Goal: Task Accomplishment & Management: Manage account settings

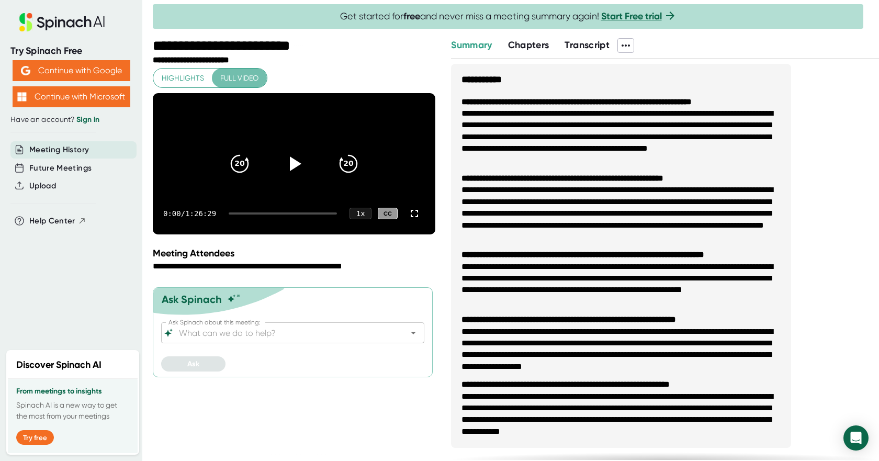
click at [245, 77] on span "Full video" at bounding box center [239, 78] width 38 height 13
click at [634, 46] on span at bounding box center [626, 46] width 16 height 14
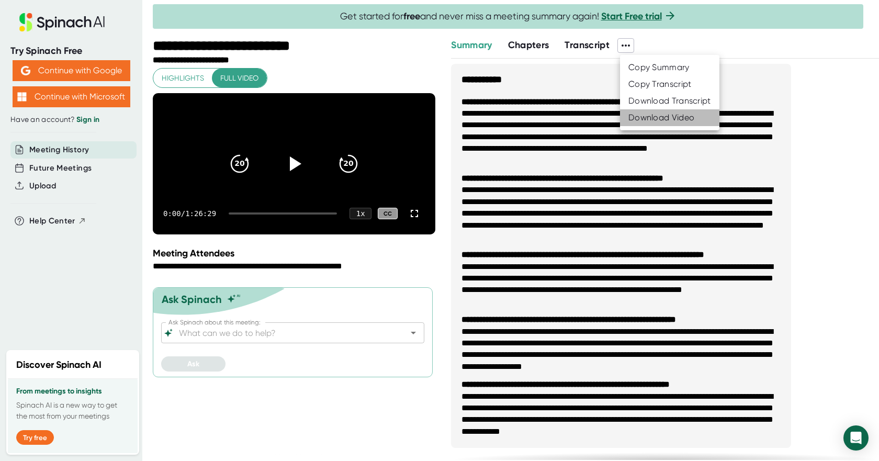
click at [650, 113] on div "Download Video" at bounding box center [662, 118] width 66 height 10
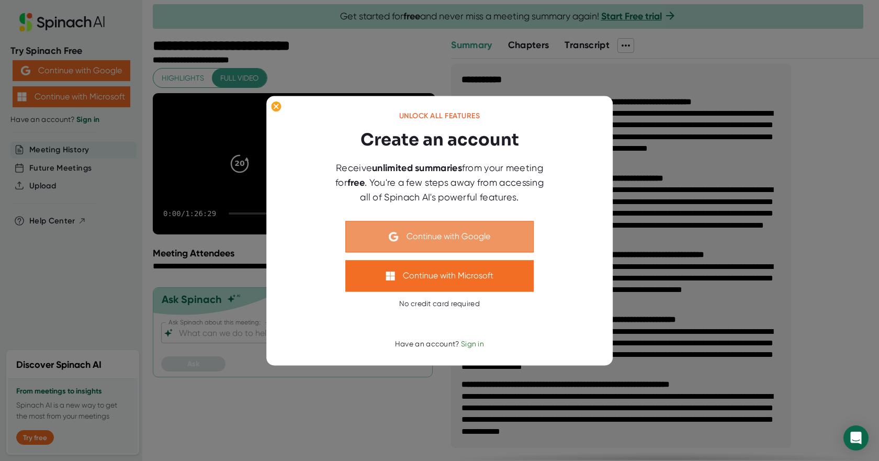
click at [448, 242] on button "Continue with Google" at bounding box center [440, 236] width 188 height 31
click at [483, 233] on button "Continue with Google" at bounding box center [440, 236] width 188 height 31
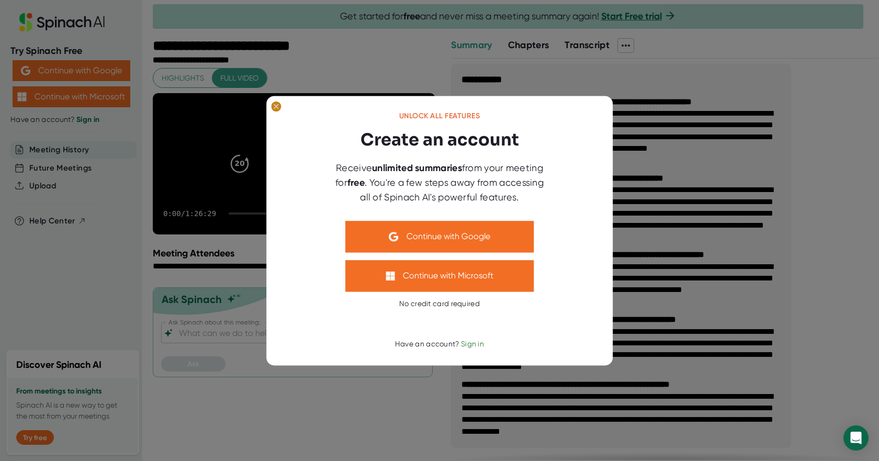
click at [276, 109] on ellipse at bounding box center [276, 106] width 10 height 10
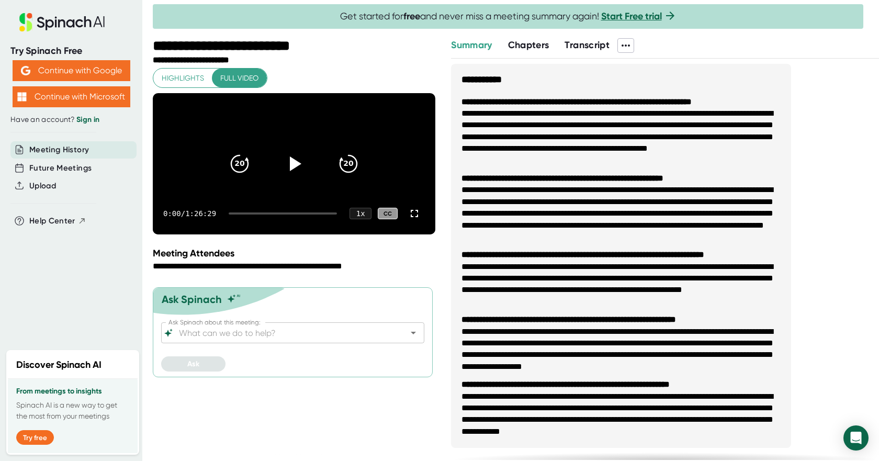
click at [593, 50] on span "Transcript" at bounding box center [587, 45] width 45 height 12
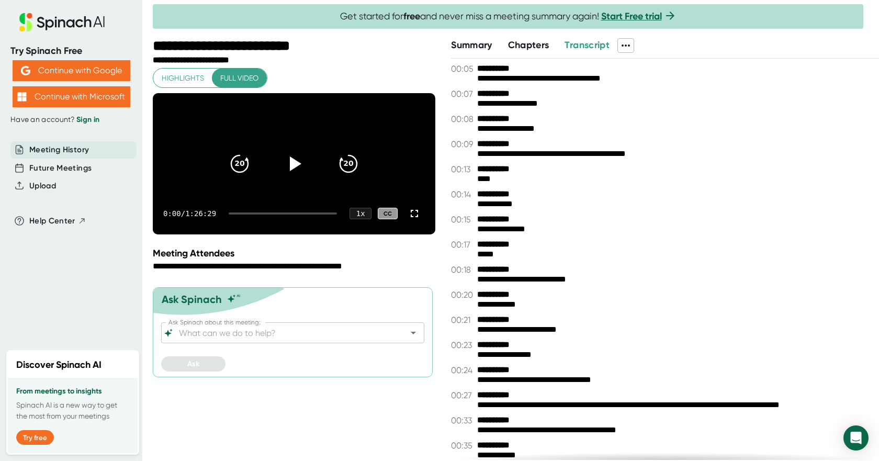
click at [534, 46] on span "Chapters" at bounding box center [528, 45] width 41 height 12
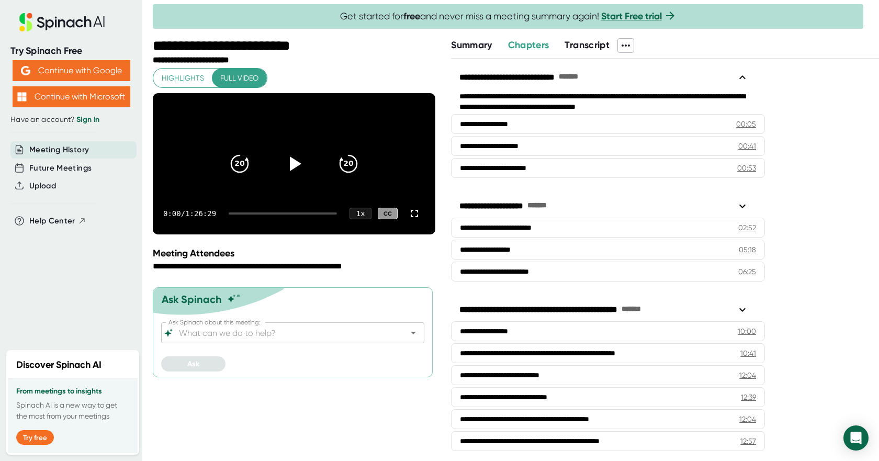
click at [461, 47] on span "Summary" at bounding box center [471, 45] width 41 height 12
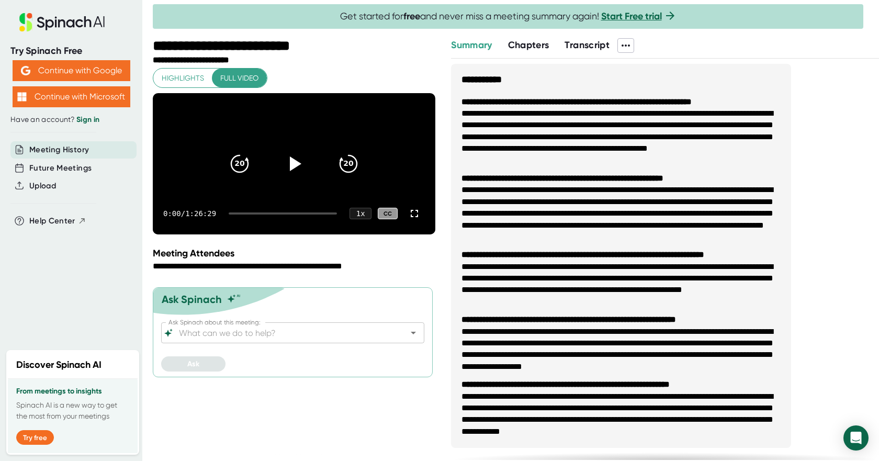
click at [621, 49] on span at bounding box center [626, 46] width 16 height 14
click at [662, 119] on div "Download Video" at bounding box center [662, 118] width 66 height 10
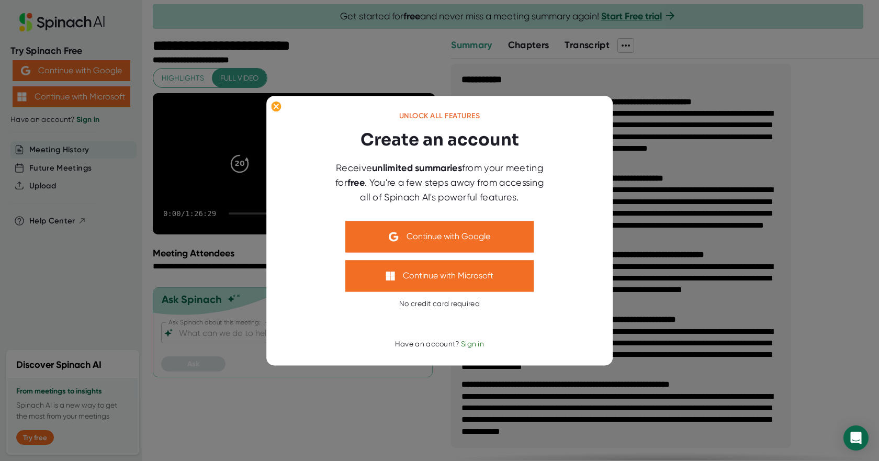
click at [468, 341] on span "Sign in" at bounding box center [472, 344] width 23 height 8
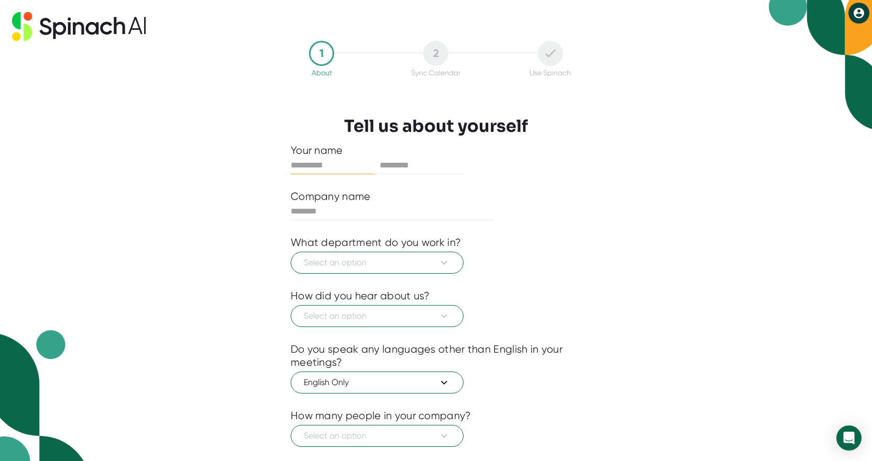
click at [855, 21] on button at bounding box center [858, 13] width 21 height 21
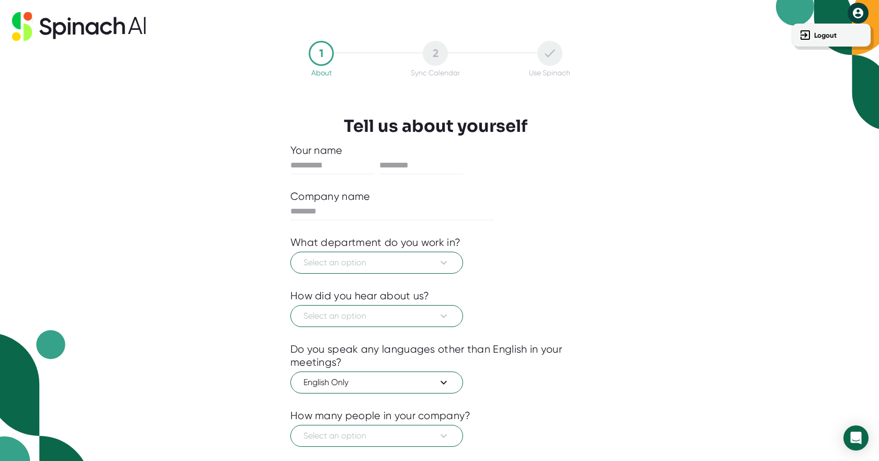
click at [712, 104] on div at bounding box center [439, 230] width 879 height 461
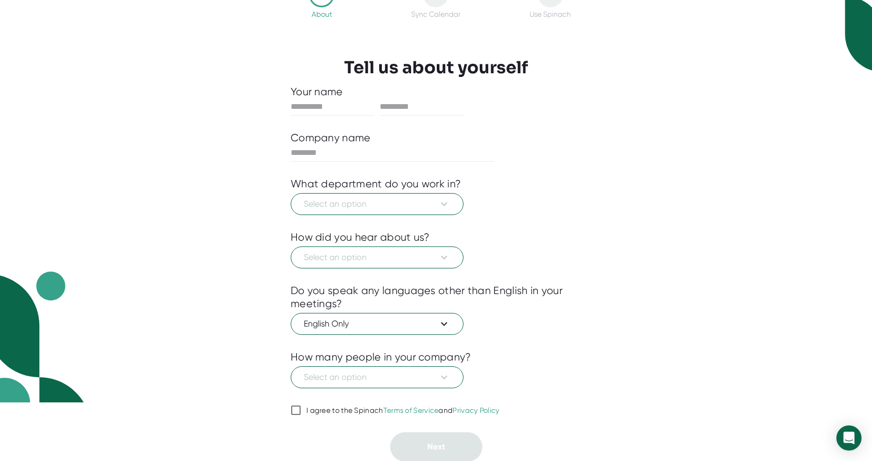
scroll to position [59, 0]
click at [292, 408] on span at bounding box center [296, 410] width 10 height 13
click at [292, 408] on input "I agree to the Spinach Terms of Service and Privacy Policy" at bounding box center [296, 410] width 10 height 13
checkbox input "true"
click at [331, 108] on input "text" at bounding box center [333, 106] width 84 height 17
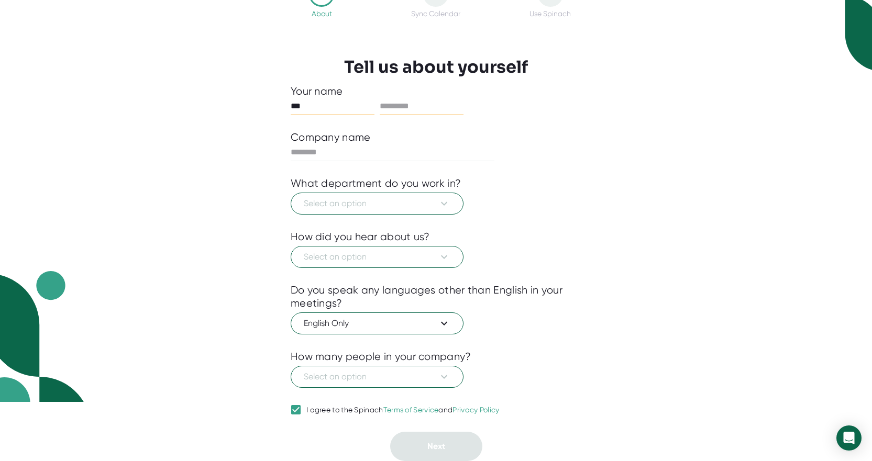
type input "***"
click at [392, 99] on input "text" at bounding box center [422, 106] width 84 height 17
click at [395, 109] on input "text" at bounding box center [422, 106] width 84 height 17
type input "*****"
click at [349, 152] on input "text" at bounding box center [393, 152] width 204 height 17
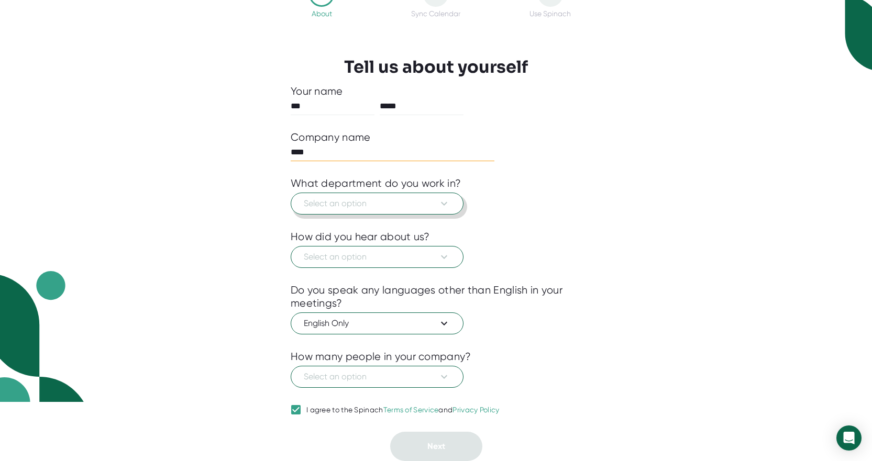
type input "****"
click at [369, 205] on span "Select an option" at bounding box center [377, 203] width 147 height 13
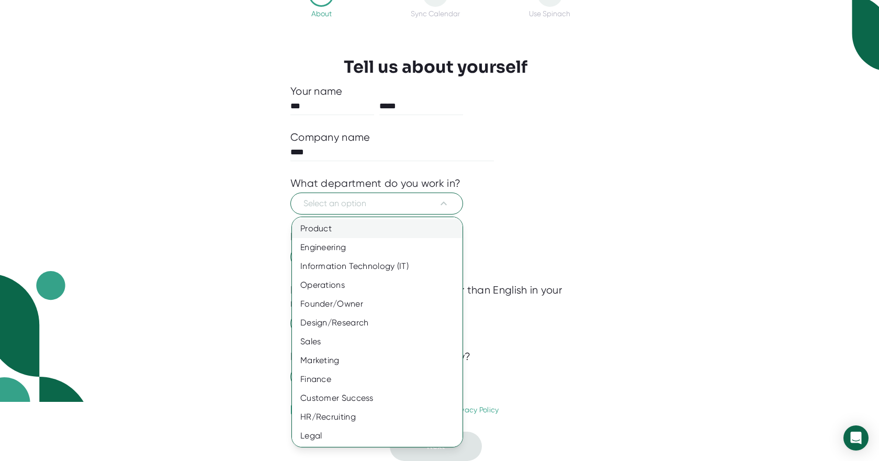
click at [369, 225] on div "Product" at bounding box center [381, 228] width 179 height 19
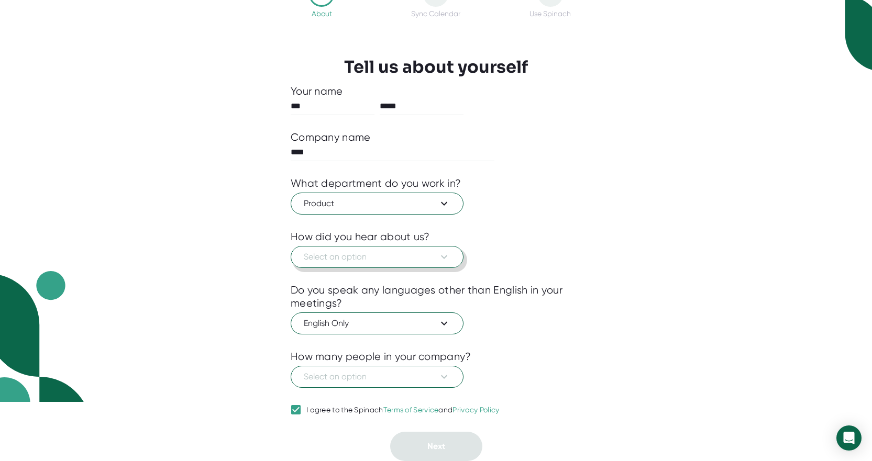
click at [374, 261] on span "Select an option" at bounding box center [377, 257] width 147 height 13
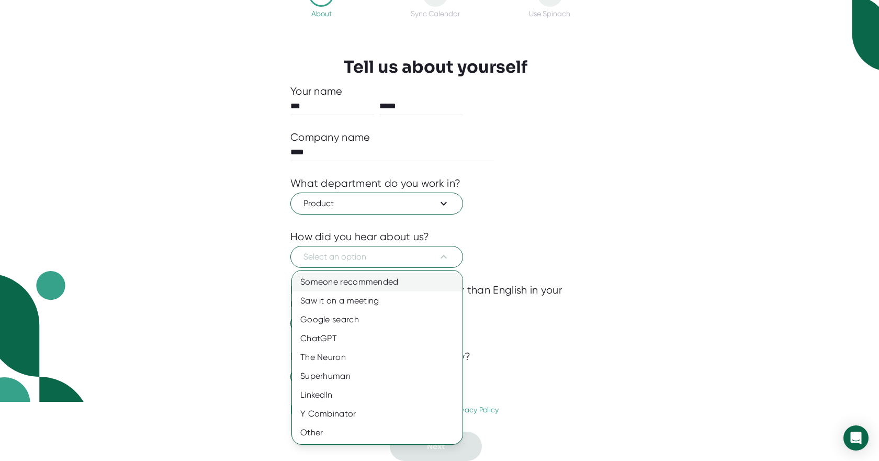
click at [382, 289] on div "Someone recommended" at bounding box center [377, 282] width 171 height 19
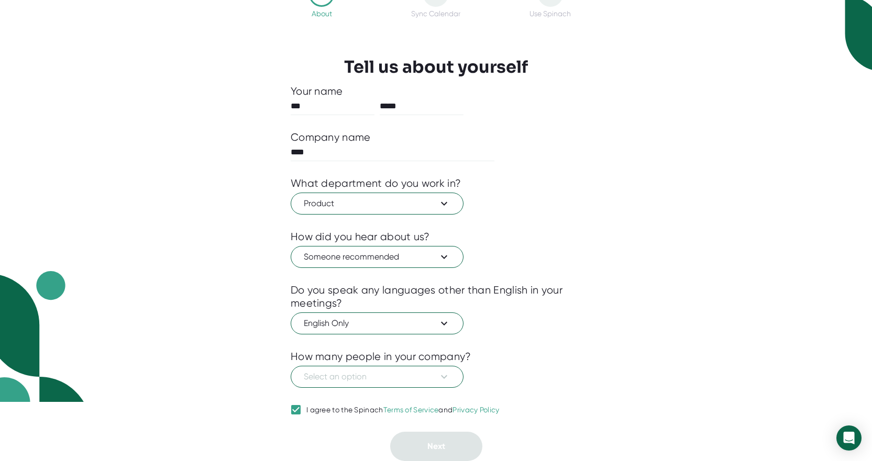
click at [383, 349] on div at bounding box center [436, 343] width 291 height 16
click at [384, 369] on button "Select an option" at bounding box center [377, 377] width 173 height 22
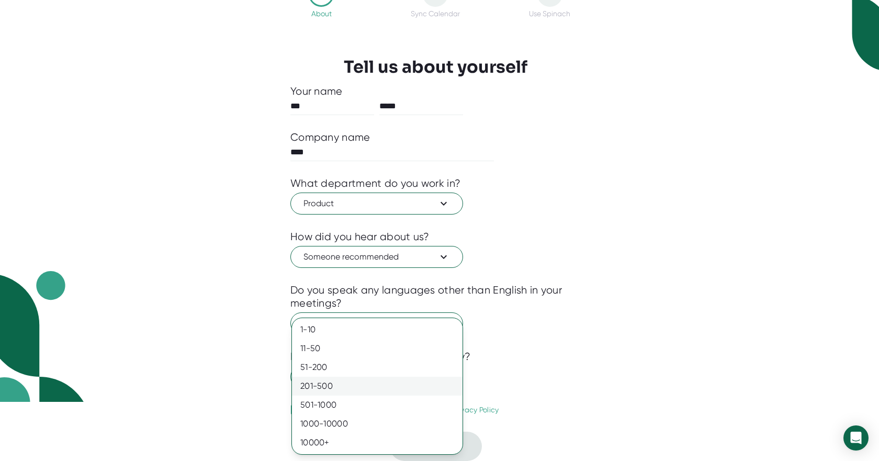
click at [391, 384] on div "201-500" at bounding box center [377, 386] width 171 height 19
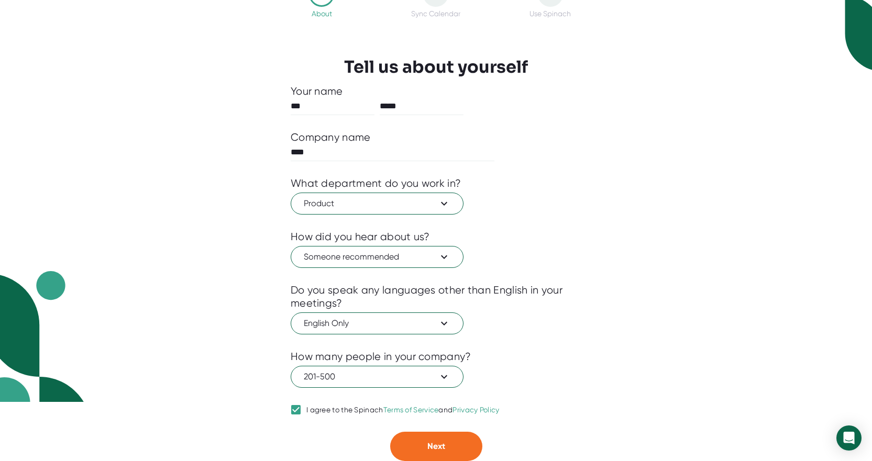
click at [429, 428] on div at bounding box center [436, 424] width 291 height 16
click at [449, 449] on button "Next" at bounding box center [436, 446] width 92 height 29
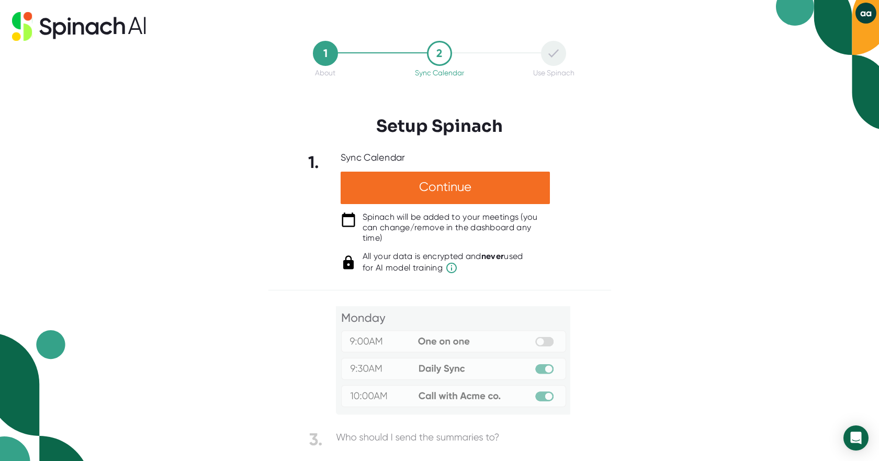
scroll to position [70, 0]
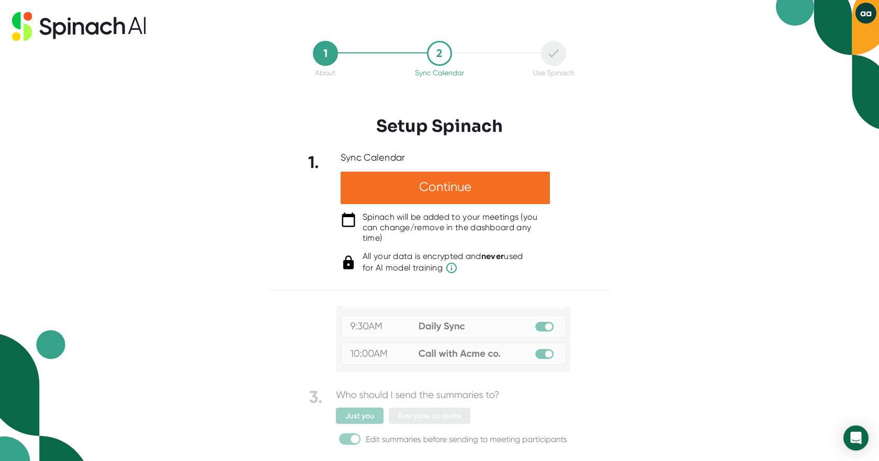
click at [871, 10] on button "aa" at bounding box center [866, 13] width 21 height 21
click at [741, 98] on div at bounding box center [439, 230] width 879 height 461
click at [556, 56] on icon at bounding box center [554, 53] width 10 height 8
click at [194, 159] on div "1 About 2 Sync Calendar Use Spinach Setup Spinach 1. Sync Calendar Continue Spi…" at bounding box center [439, 230] width 879 height 461
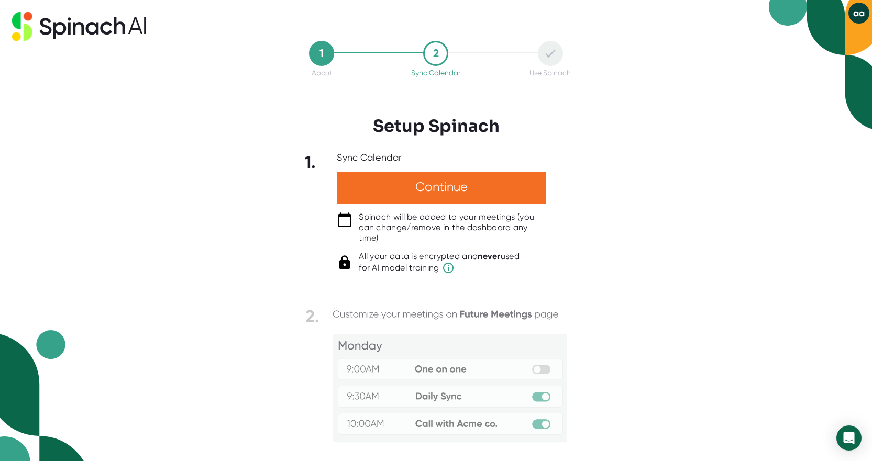
click at [547, 379] on img at bounding box center [436, 412] width 262 height 213
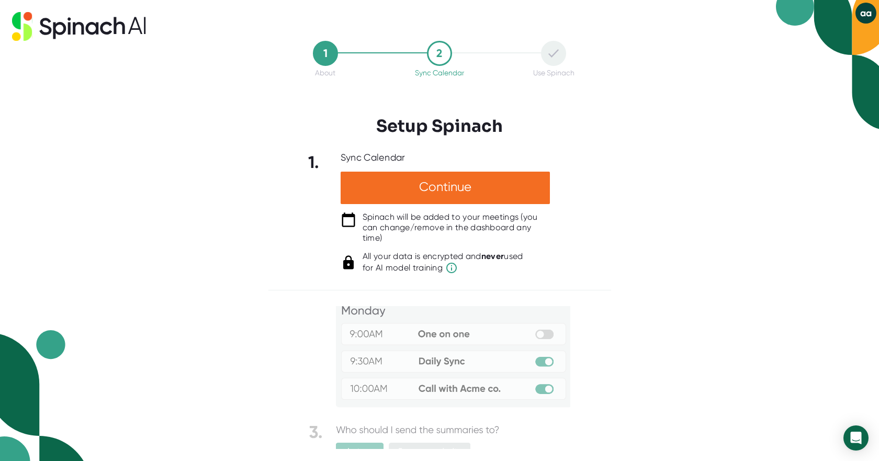
scroll to position [70, 0]
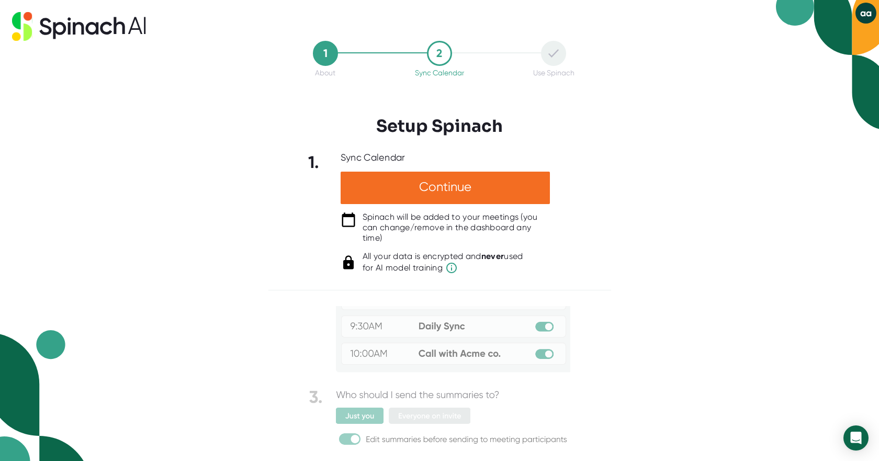
click at [392, 436] on img at bounding box center [440, 342] width 262 height 213
click at [82, 30] on icon at bounding box center [78, 28] width 11 height 13
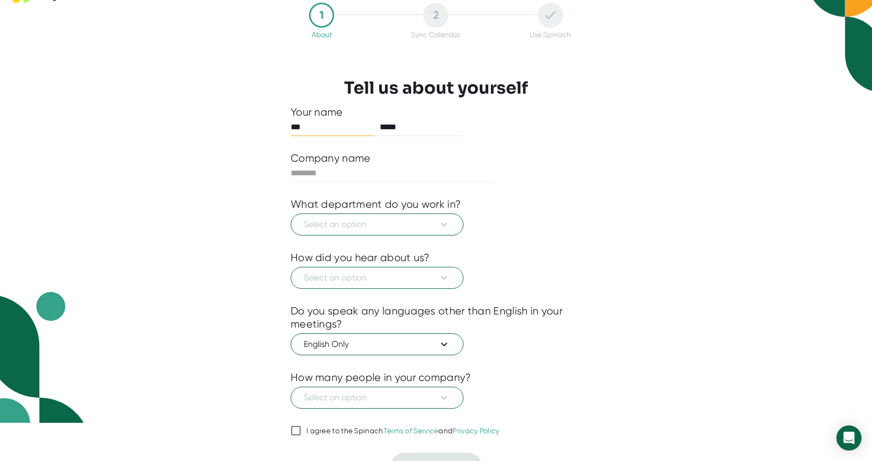
scroll to position [59, 0]
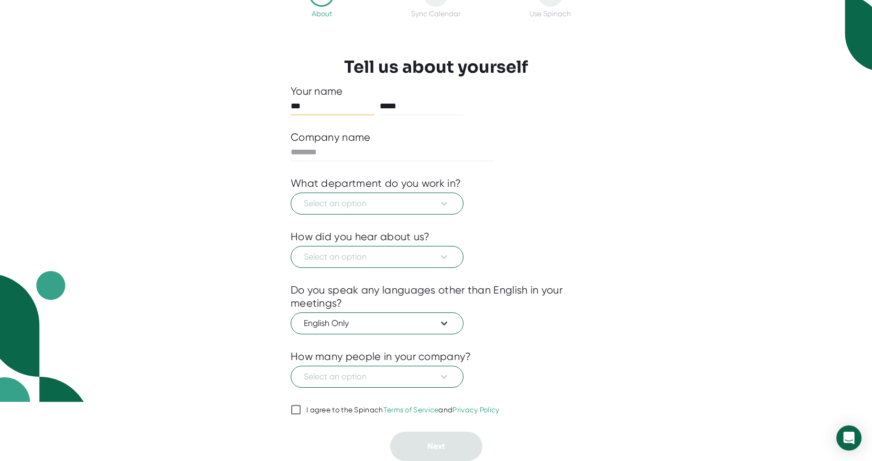
click at [368, 176] on div at bounding box center [436, 169] width 291 height 16
click at [363, 193] on button "Select an option" at bounding box center [377, 204] width 173 height 22
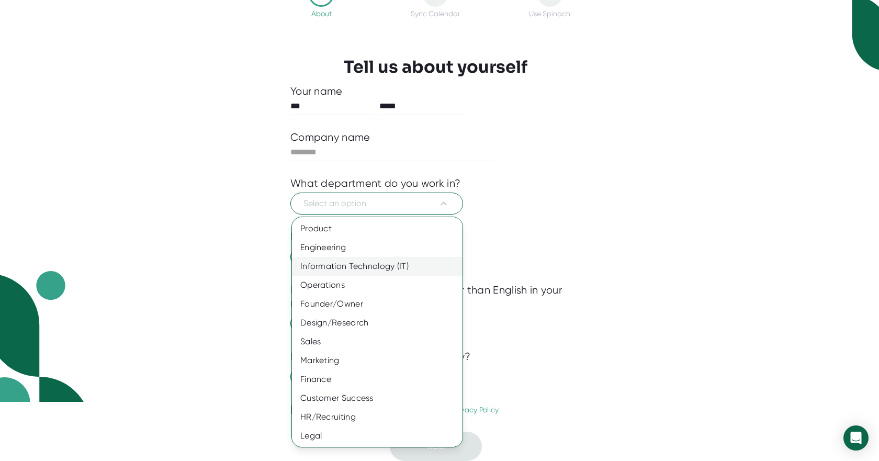
click at [367, 254] on div "Engineering" at bounding box center [381, 247] width 179 height 19
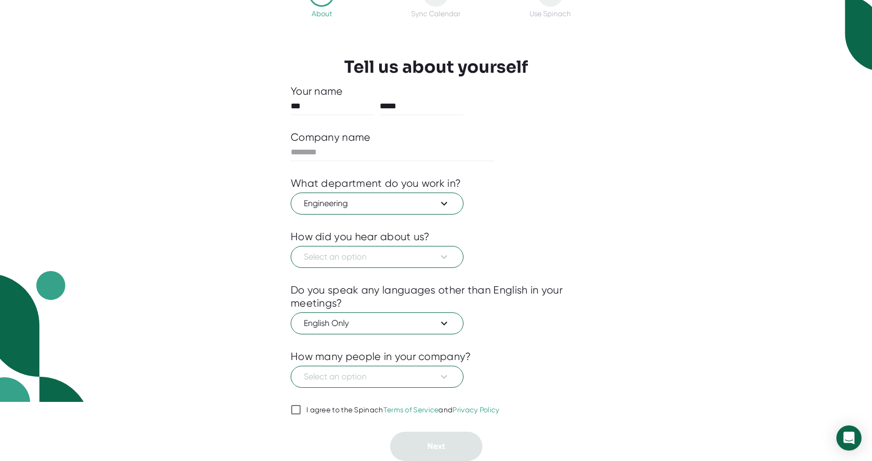
click at [377, 273] on div at bounding box center [436, 276] width 291 height 16
click at [377, 265] on button "Select an option" at bounding box center [377, 257] width 173 height 22
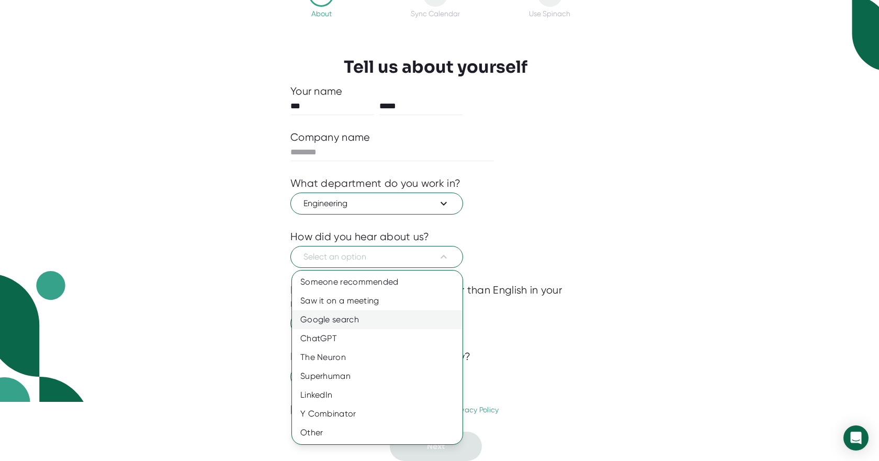
click at [387, 320] on div "Google search" at bounding box center [377, 319] width 171 height 19
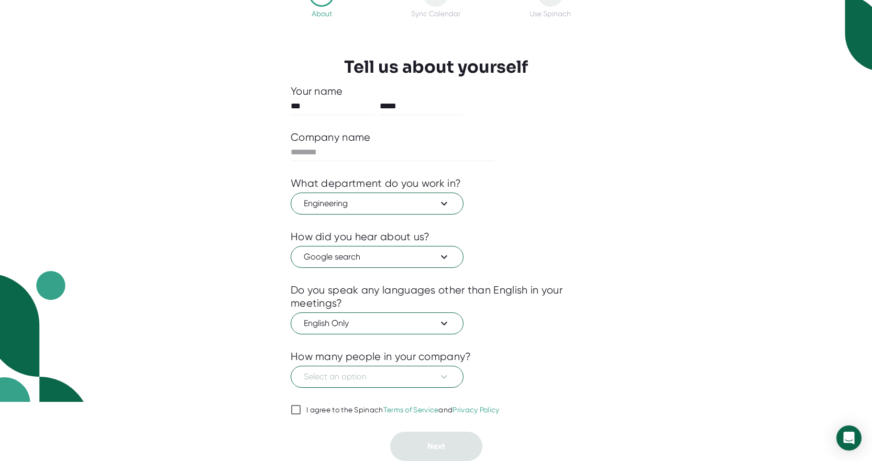
click at [321, 390] on div at bounding box center [436, 396] width 291 height 16
click at [317, 379] on span "Select an option" at bounding box center [377, 377] width 147 height 13
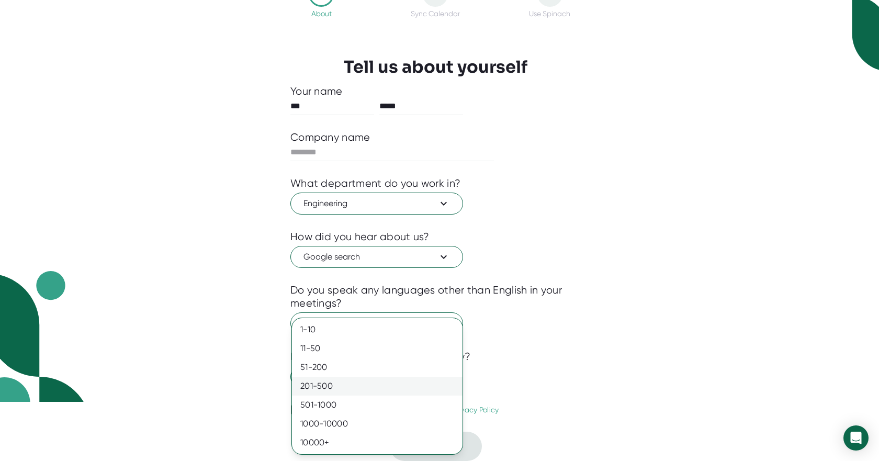
click at [324, 394] on div "201-500" at bounding box center [377, 386] width 171 height 19
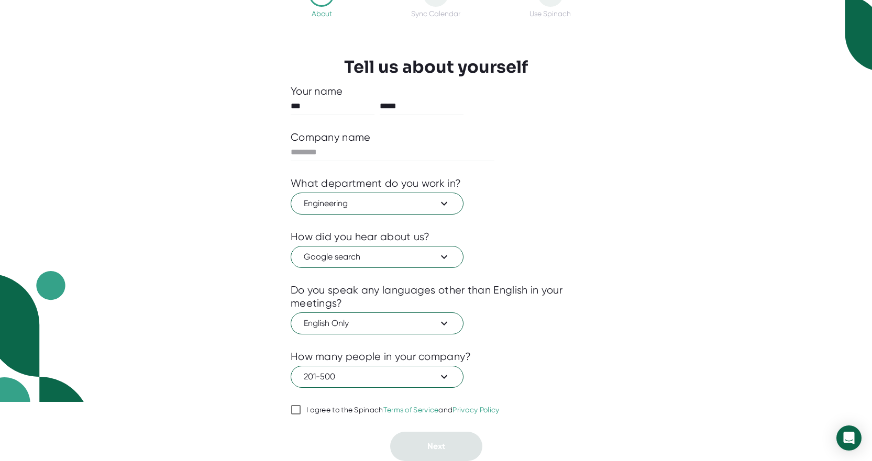
click at [328, 405] on label "I agree to the Spinach Terms of Service and Privacy Policy" at bounding box center [395, 410] width 209 height 13
click at [301, 405] on input "I agree to the Spinach Terms of Service and Privacy Policy" at bounding box center [296, 410] width 10 height 13
checkbox input "true"
click at [387, 259] on span "Google search" at bounding box center [377, 257] width 147 height 13
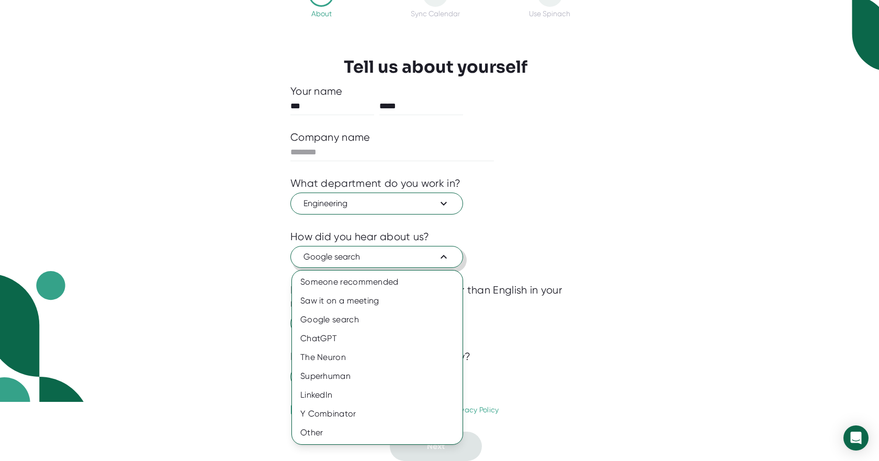
click at [387, 259] on div at bounding box center [439, 230] width 879 height 461
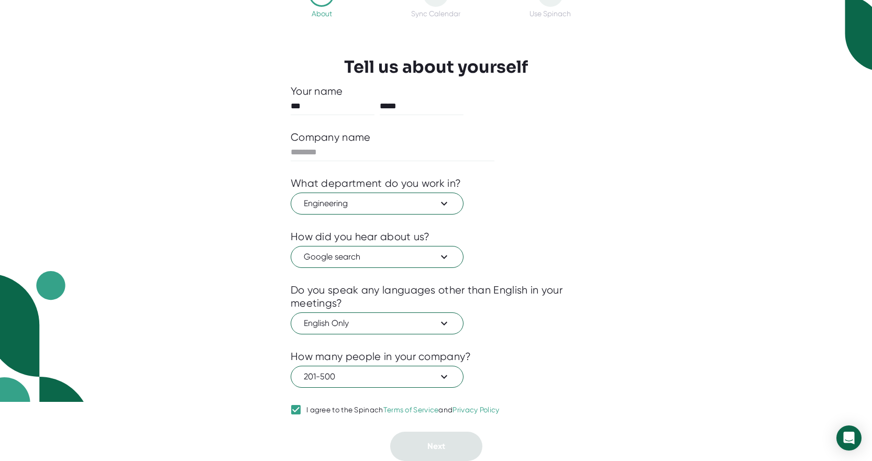
click at [357, 128] on div at bounding box center [436, 123] width 291 height 16
click at [357, 144] on input "text" at bounding box center [393, 152] width 204 height 17
type input "****"
click at [466, 439] on button "Next" at bounding box center [436, 446] width 92 height 29
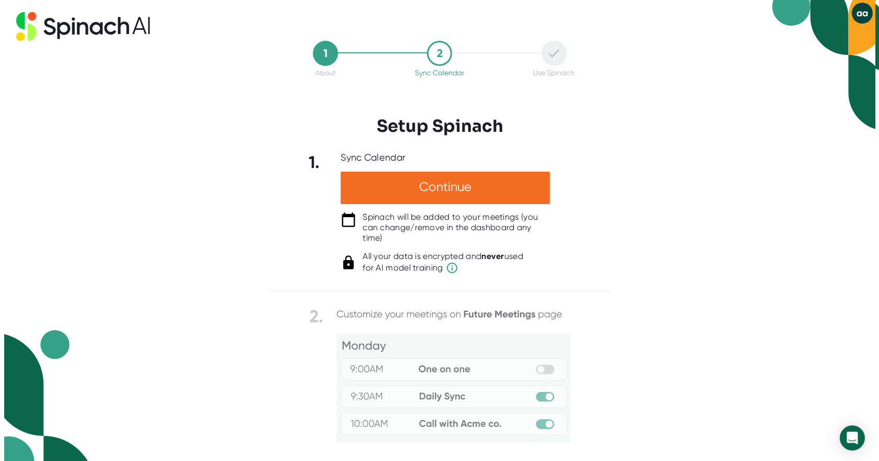
scroll to position [0, 0]
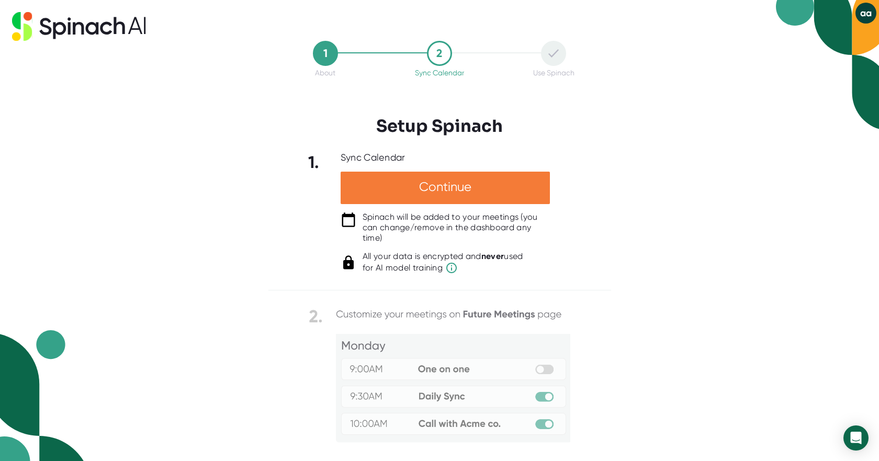
click at [549, 196] on div "Continue" at bounding box center [445, 188] width 209 height 32
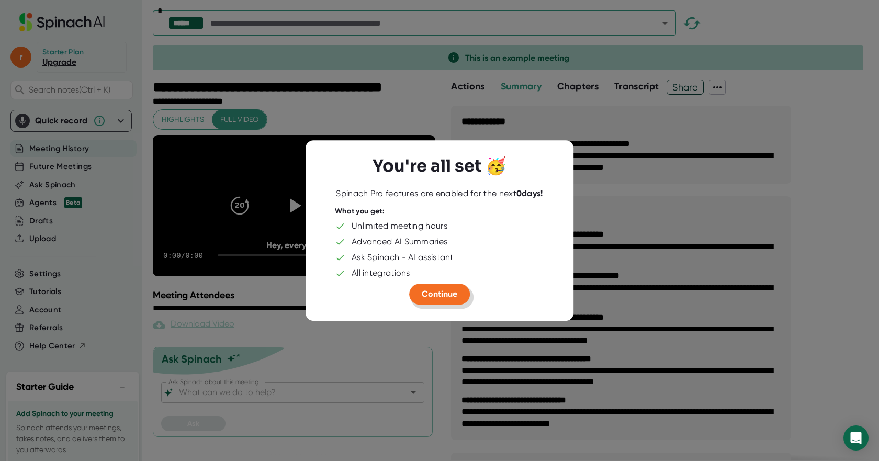
click at [445, 298] on span "Continue" at bounding box center [440, 294] width 36 height 10
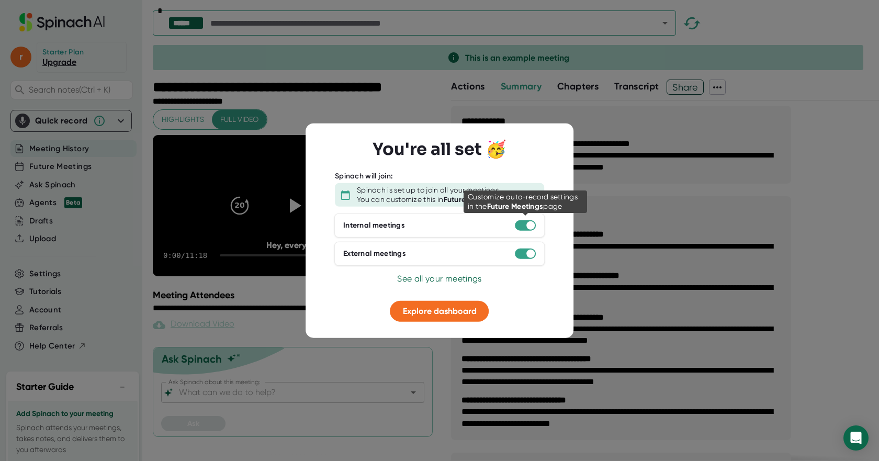
click at [523, 225] on div at bounding box center [525, 225] width 21 height 10
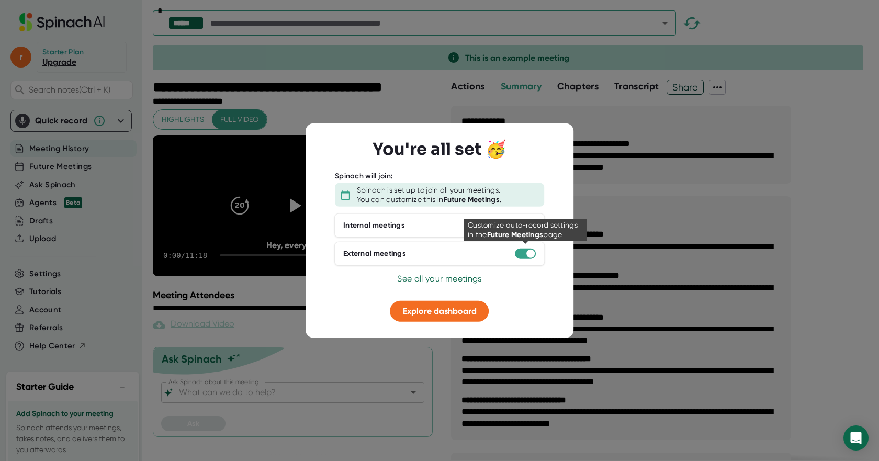
click at [526, 254] on div at bounding box center [525, 254] width 21 height 10
click at [523, 257] on div at bounding box center [525, 254] width 21 height 10
click at [528, 255] on div at bounding box center [531, 254] width 8 height 8
click at [445, 280] on span "See all your meetings" at bounding box center [439, 279] width 84 height 10
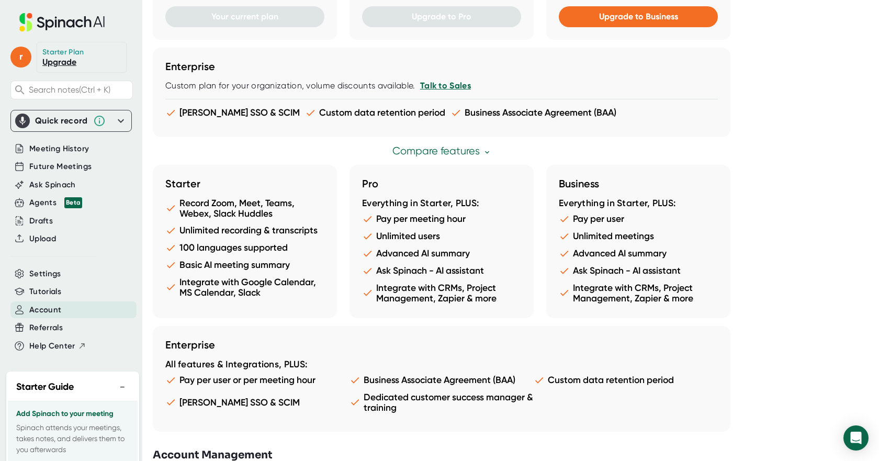
scroll to position [482, 0]
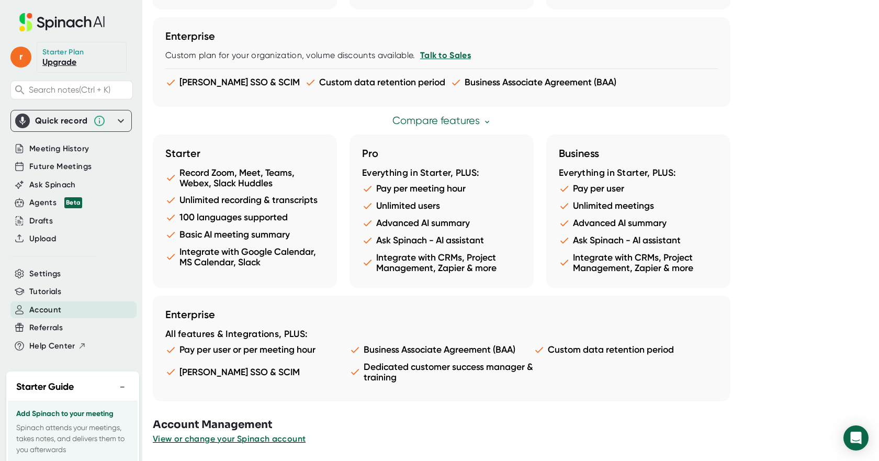
click at [50, 265] on div "Settings" at bounding box center [70, 274] width 121 height 18
click at [50, 272] on span "Settings" at bounding box center [45, 274] width 32 height 12
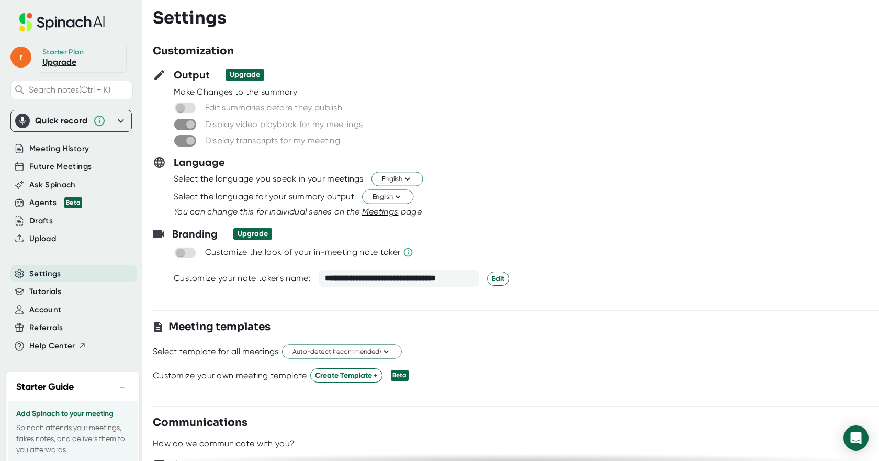
click at [186, 131] on div at bounding box center [516, 132] width 727 height 4
click at [185, 129] on span at bounding box center [185, 125] width 22 height 12
click at [191, 126] on span at bounding box center [185, 125] width 22 height 12
click at [191, 143] on span at bounding box center [185, 141] width 22 height 12
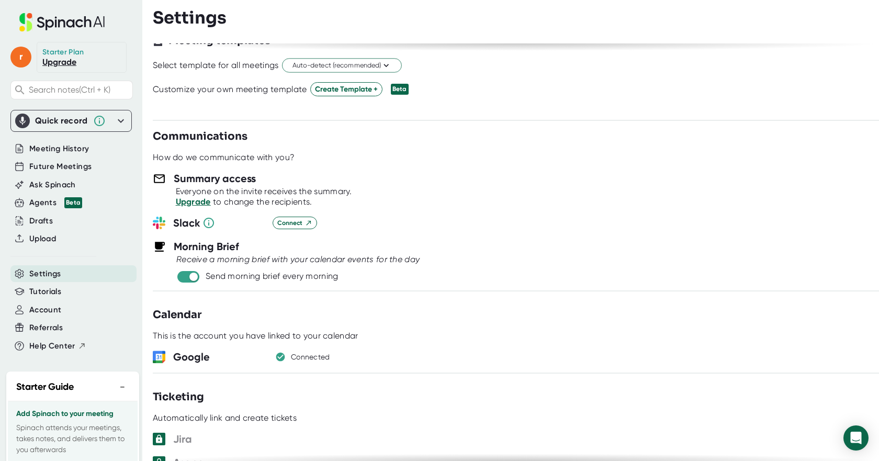
scroll to position [262, 0]
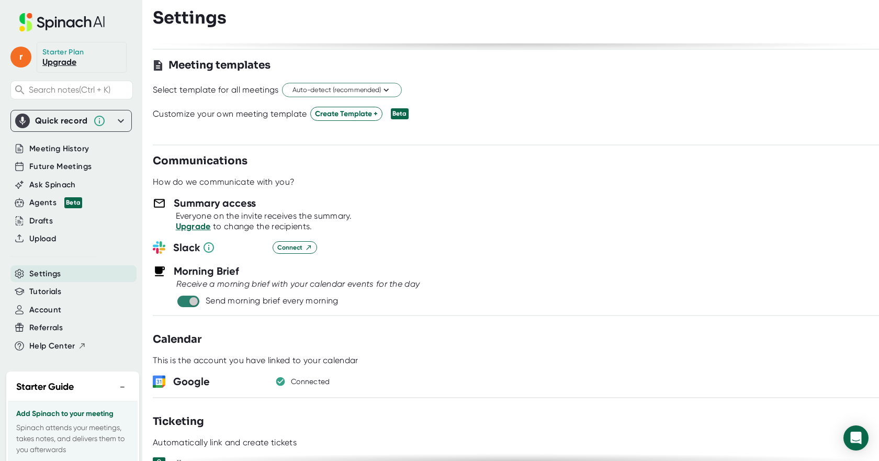
click at [195, 304] on input "checkbox" at bounding box center [194, 301] width 30 height 9
checkbox input "false"
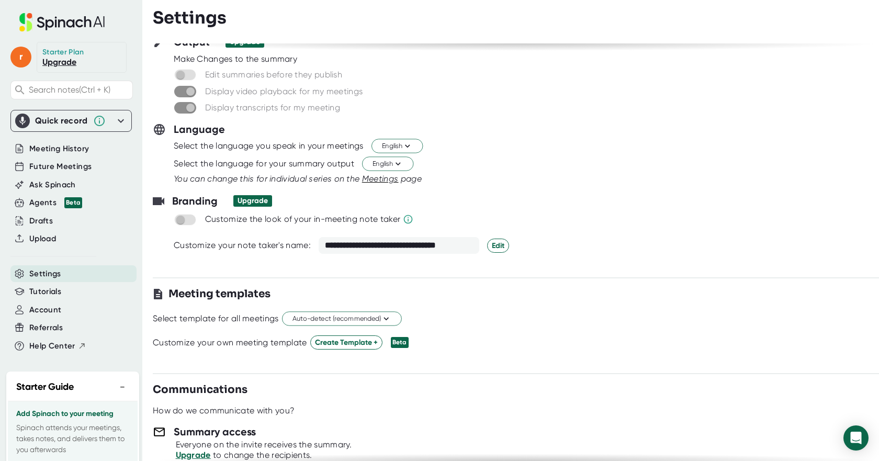
scroll to position [0, 0]
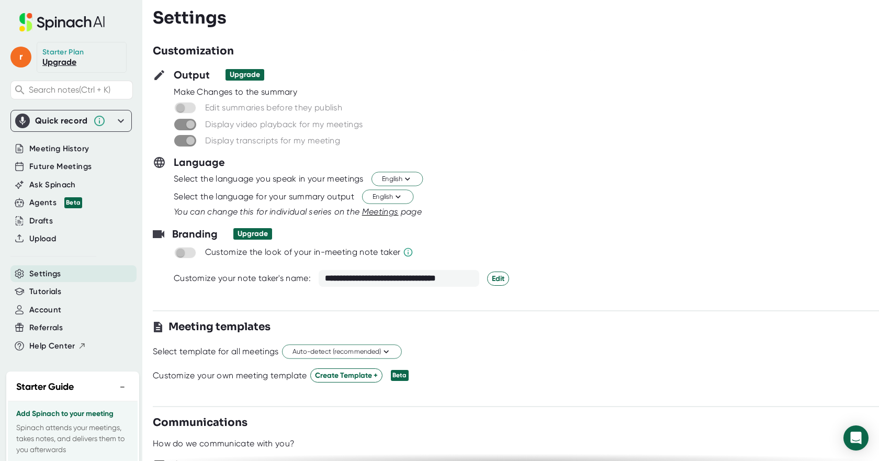
click at [387, 209] on span "Meetings" at bounding box center [380, 212] width 37 height 10
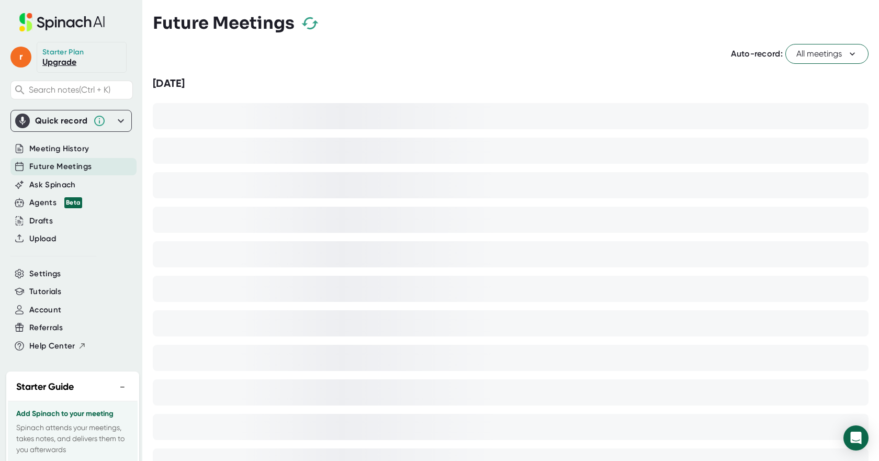
click at [807, 56] on span "All meetings" at bounding box center [827, 54] width 61 height 13
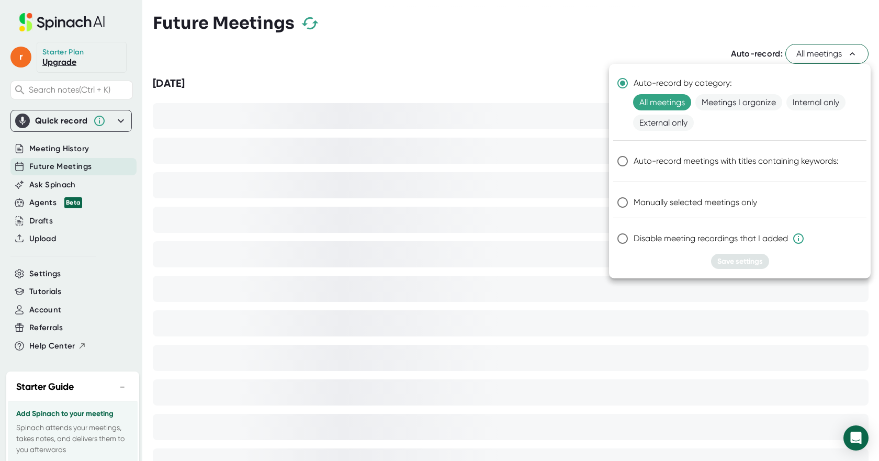
click at [623, 236] on input "Disable meeting recordings that I added" at bounding box center [623, 239] width 22 height 22
radio input "true"
click at [741, 264] on span "Save settings" at bounding box center [741, 261] width 46 height 9
radio input "true"
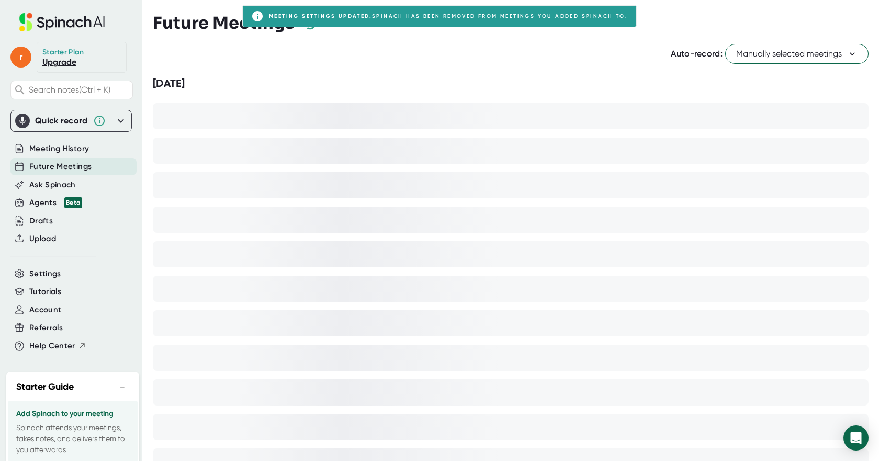
click at [801, 49] on span "Manually selected meetings" at bounding box center [797, 54] width 121 height 13
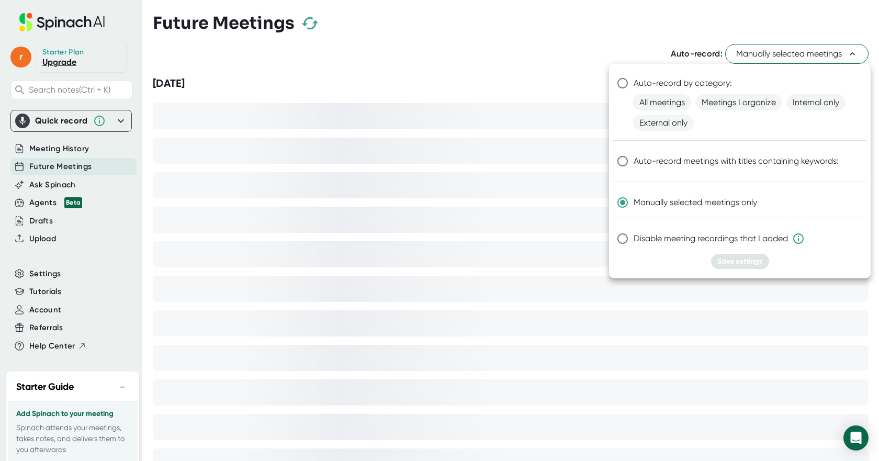
click at [518, 17] on div at bounding box center [439, 230] width 879 height 461
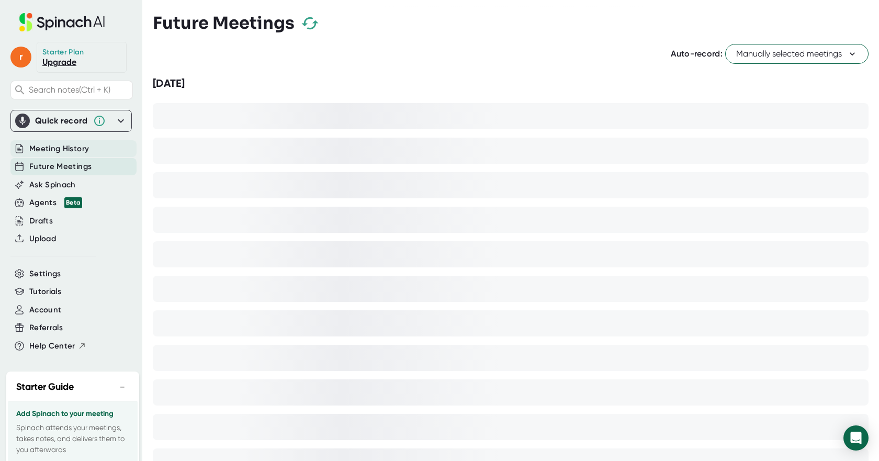
click at [63, 144] on span "Meeting History" at bounding box center [59, 149] width 60 height 12
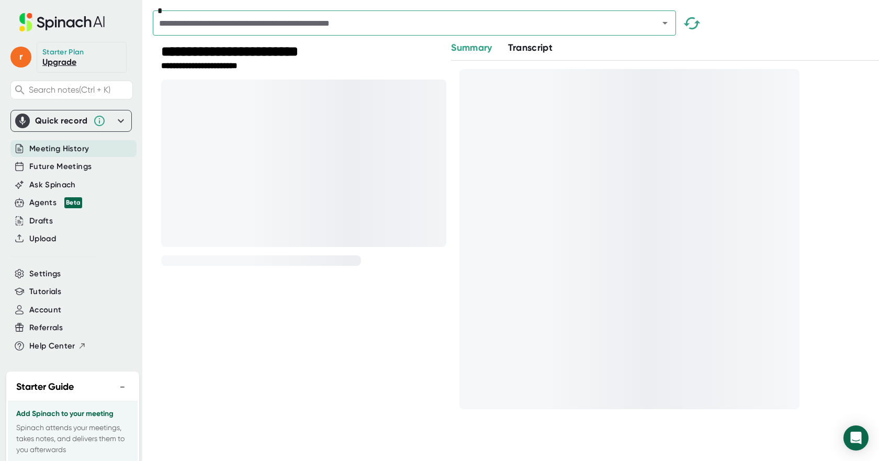
drag, startPoint x: 745, startPoint y: 52, endPoint x: 754, endPoint y: 49, distance: 9.1
drag, startPoint x: 754, startPoint y: 49, endPoint x: 773, endPoint y: 32, distance: 25.6
click at [773, 32] on div "*" at bounding box center [516, 25] width 727 height 30
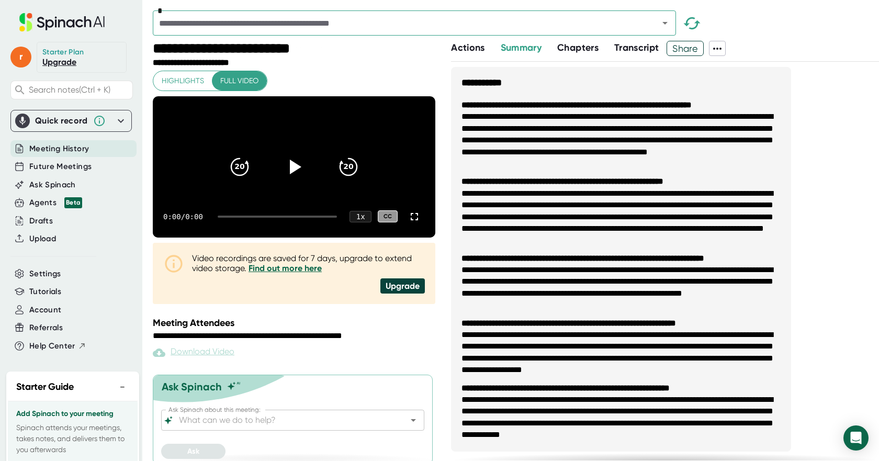
click at [717, 47] on icon at bounding box center [717, 48] width 13 height 13
click at [754, 139] on ul "Copy Summary Copy Transcript Download Transcript Download Video Delete Meeting …" at bounding box center [766, 124] width 108 height 92
click at [335, 333] on div at bounding box center [439, 230] width 879 height 461
click at [726, 50] on span at bounding box center [718, 49] width 16 height 14
click at [760, 42] on div at bounding box center [439, 230] width 879 height 461
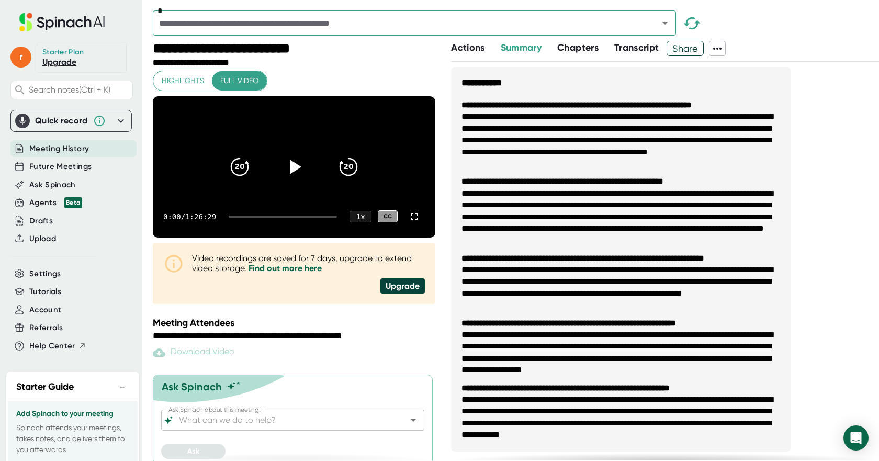
click at [717, 47] on icon at bounding box center [717, 48] width 13 height 13
click at [719, 47] on div at bounding box center [439, 230] width 879 height 461
click at [36, 307] on span "Account" at bounding box center [45, 310] width 32 height 12
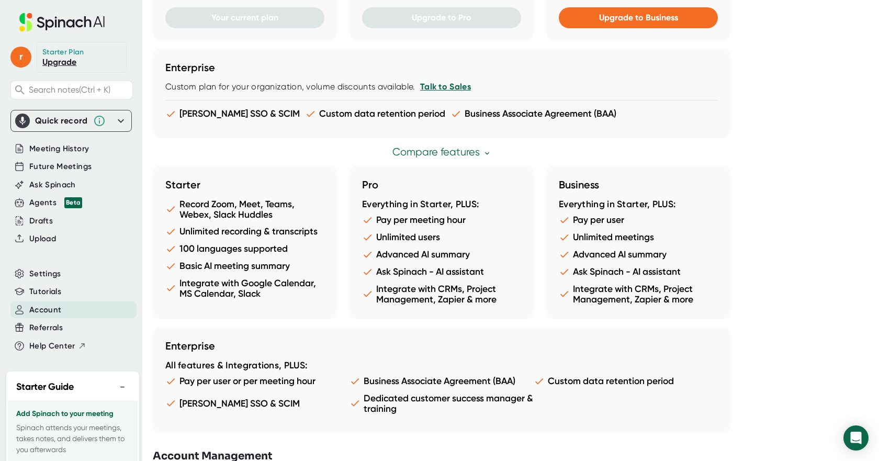
scroll to position [482, 0]
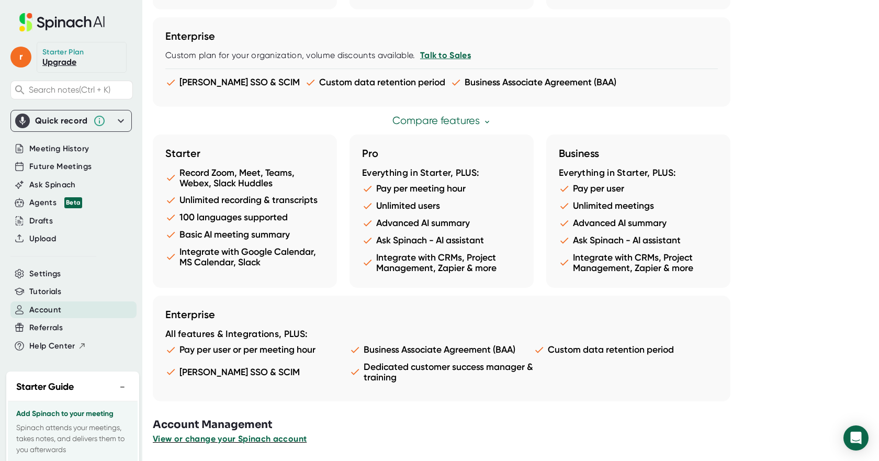
click at [215, 437] on span "View or change your Spinach account" at bounding box center [230, 439] width 154 height 10
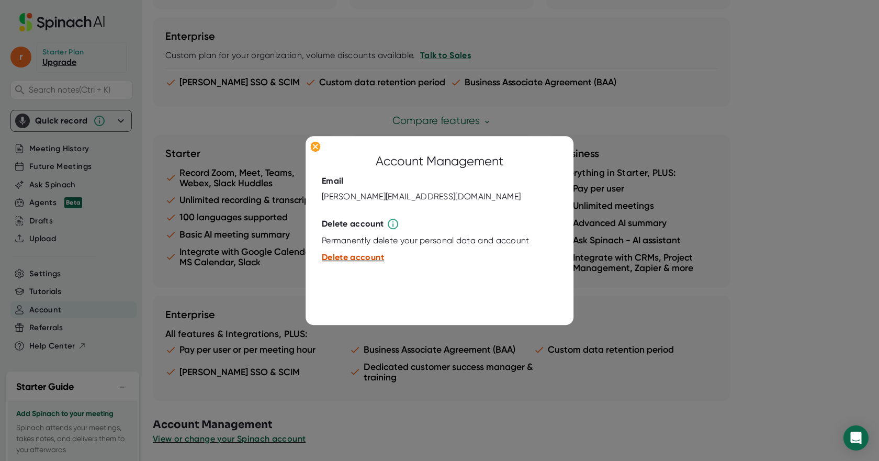
click at [365, 254] on span "Delete account" at bounding box center [353, 258] width 62 height 10
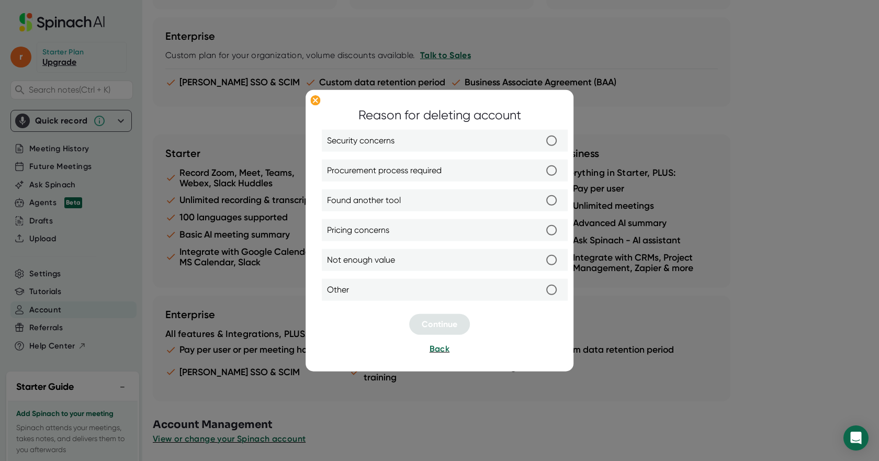
click at [363, 263] on span "Not enough value" at bounding box center [361, 260] width 68 height 13
click at [541, 263] on input "Not enough value" at bounding box center [552, 260] width 22 height 22
radio input "true"
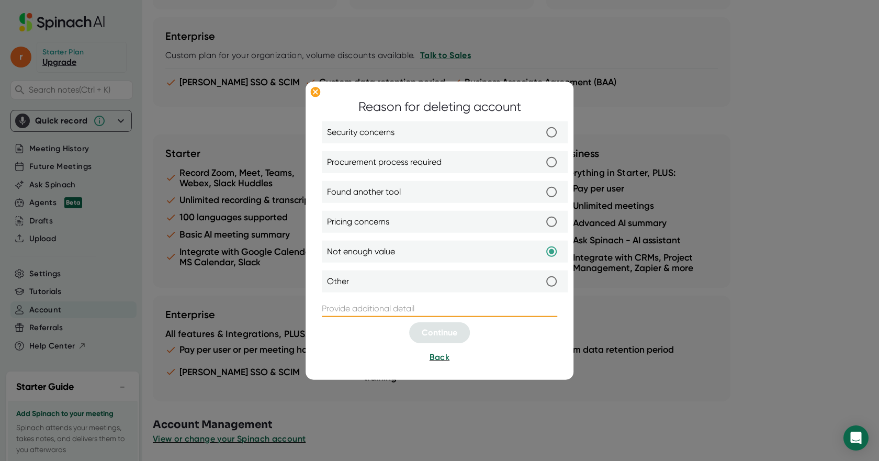
click at [396, 311] on input "text" at bounding box center [440, 308] width 236 height 17
type input "Too much forced signup"
click at [415, 317] on div at bounding box center [440, 319] width 236 height 5
click at [439, 331] on span "Continue" at bounding box center [440, 333] width 36 height 10
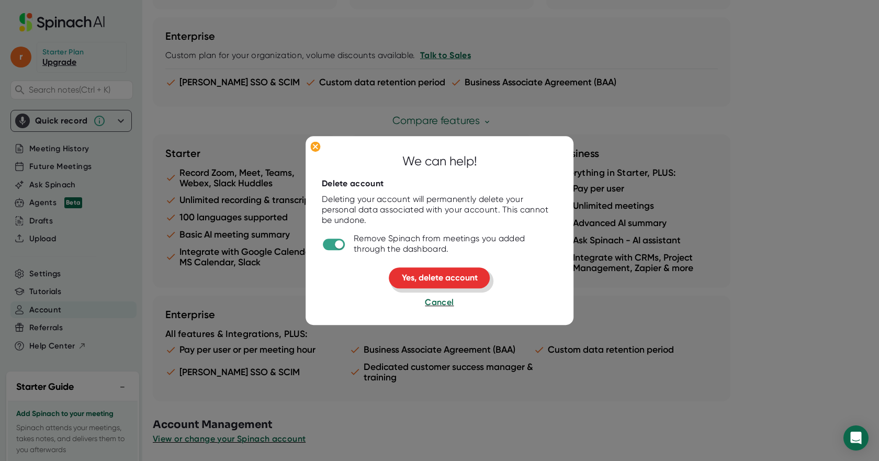
click at [421, 277] on span "Yes, delete account" at bounding box center [440, 278] width 76 height 10
